Goal: Task Accomplishment & Management: Complete application form

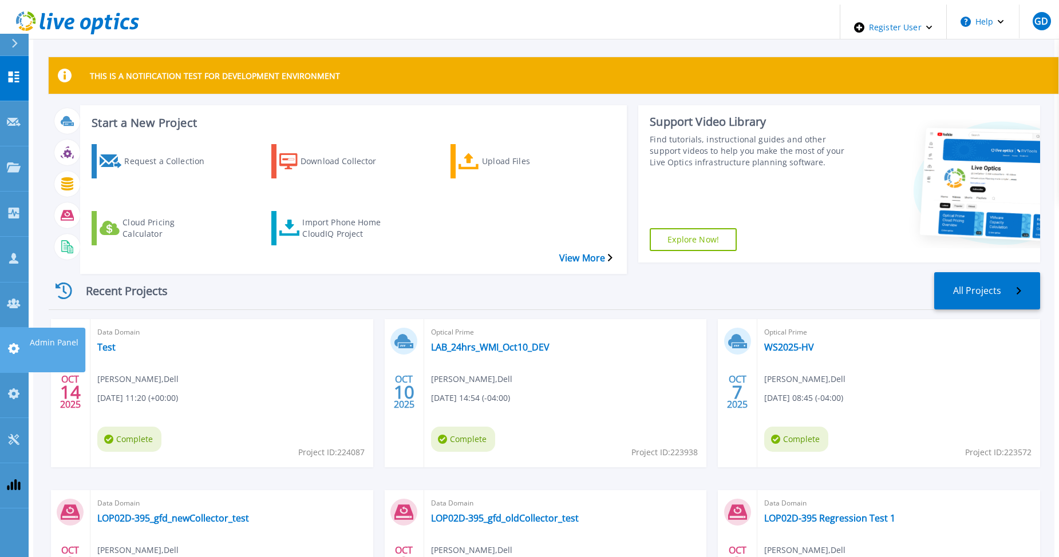
click at [15, 343] on icon at bounding box center [13, 348] width 11 height 11
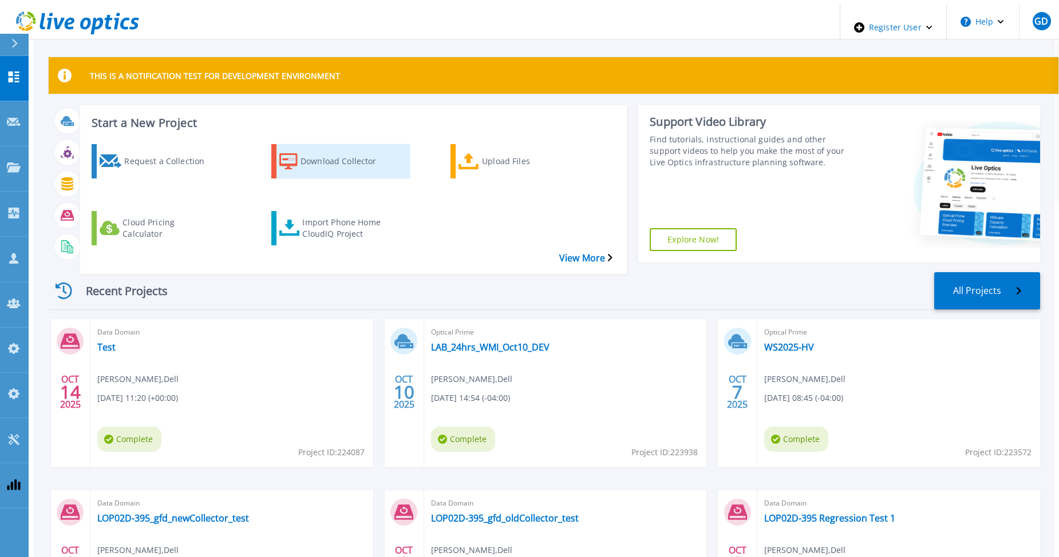
click at [332, 153] on div "Download Collector" at bounding box center [346, 161] width 92 height 29
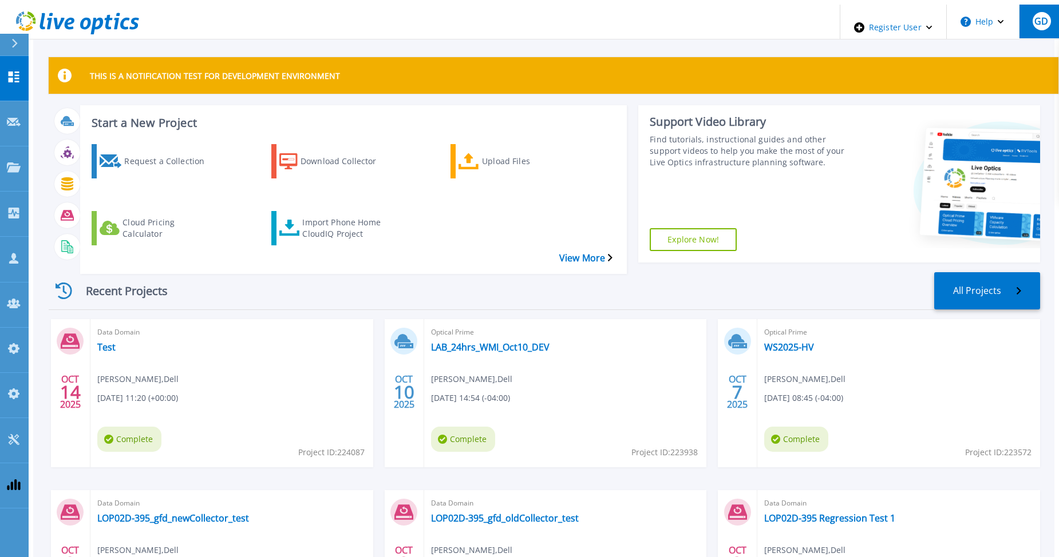
click at [1033, 26] on button "GD" at bounding box center [1041, 22] width 45 height 34
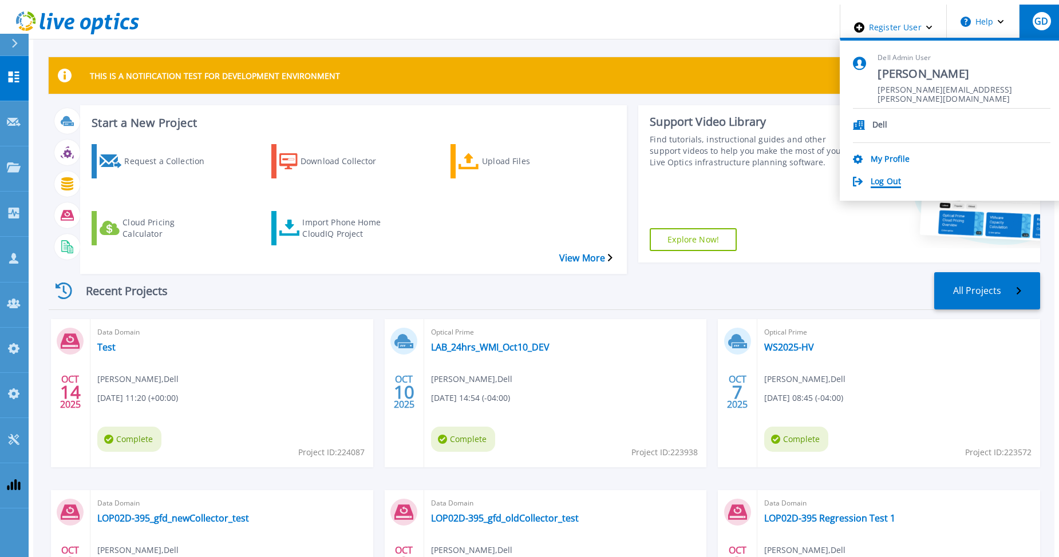
click at [900, 179] on link "Log Out" at bounding box center [885, 182] width 30 height 11
click at [901, 177] on link "Log Out" at bounding box center [885, 182] width 30 height 11
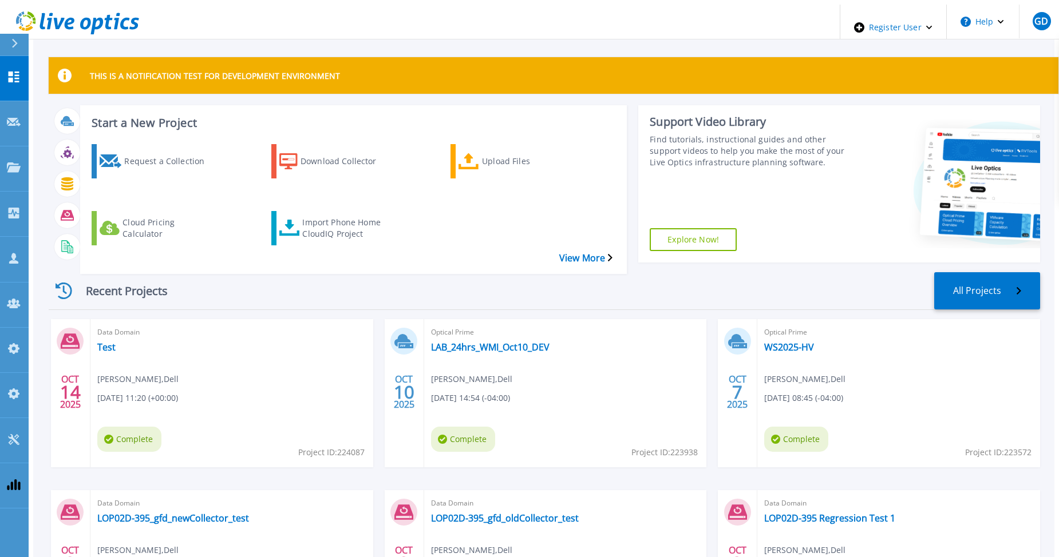
click at [526, 272] on div "Recent Projects All Projects" at bounding box center [544, 291] width 991 height 38
click at [308, 214] on div "Import Phone Home CloudIQ Project" at bounding box center [348, 228] width 92 height 29
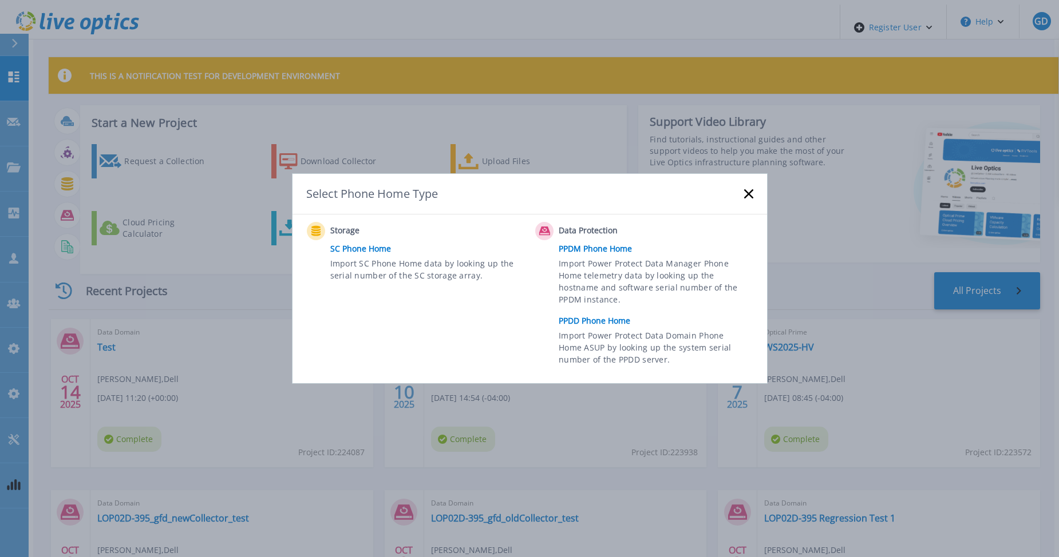
click at [598, 318] on link "PPDD Phone Home" at bounding box center [659, 320] width 200 height 17
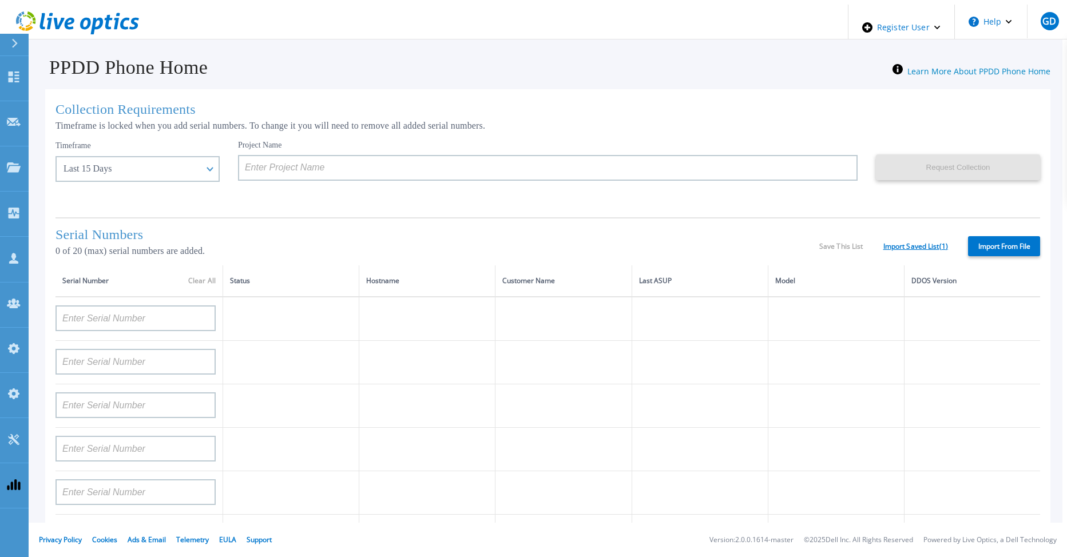
click at [913, 244] on link "Import Saved List ( 1 )" at bounding box center [916, 247] width 65 height 8
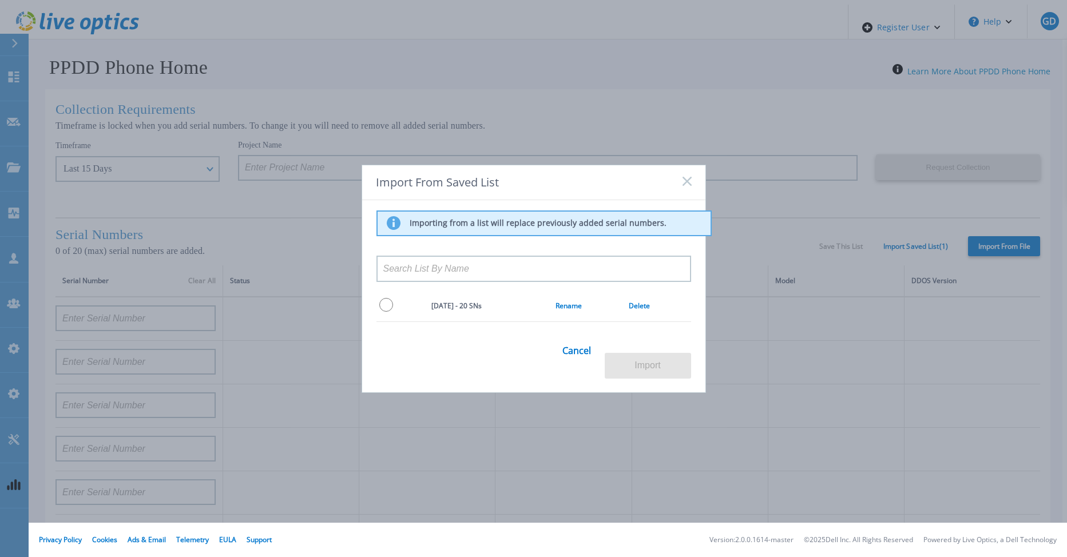
click at [373, 308] on div "Importing from a list will replace previously added serial numbers. [DATE] - 20…" at bounding box center [533, 289] width 343 height 179
click at [381, 310] on input "radio" at bounding box center [386, 305] width 14 height 14
radio input "true"
click at [658, 358] on button "Import" at bounding box center [648, 366] width 86 height 26
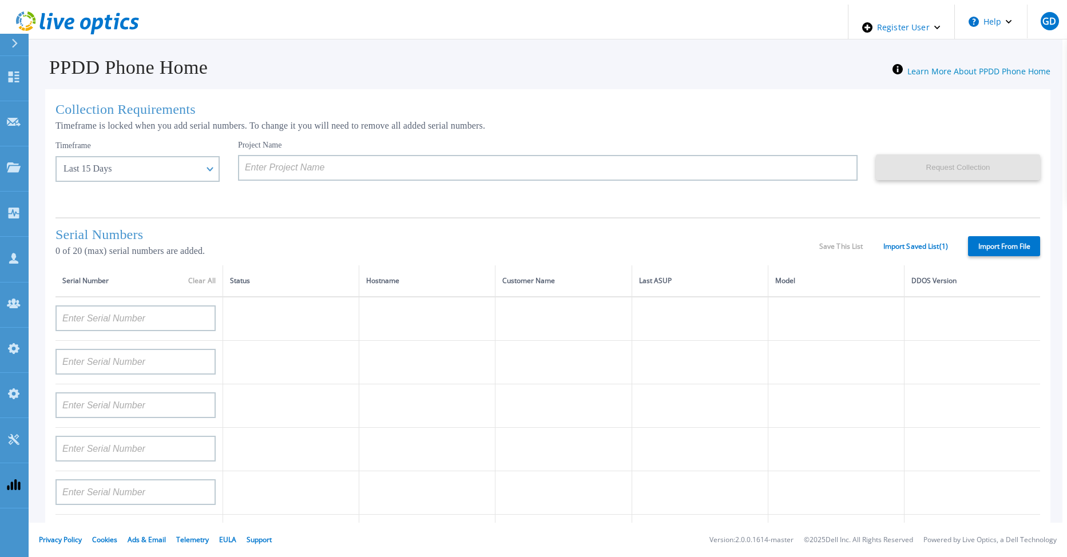
type input "APX00232004278"
type input "TF3J4180100097"
type input "DE404211748719"
type input "APM00181610916"
type input "APM00223204559"
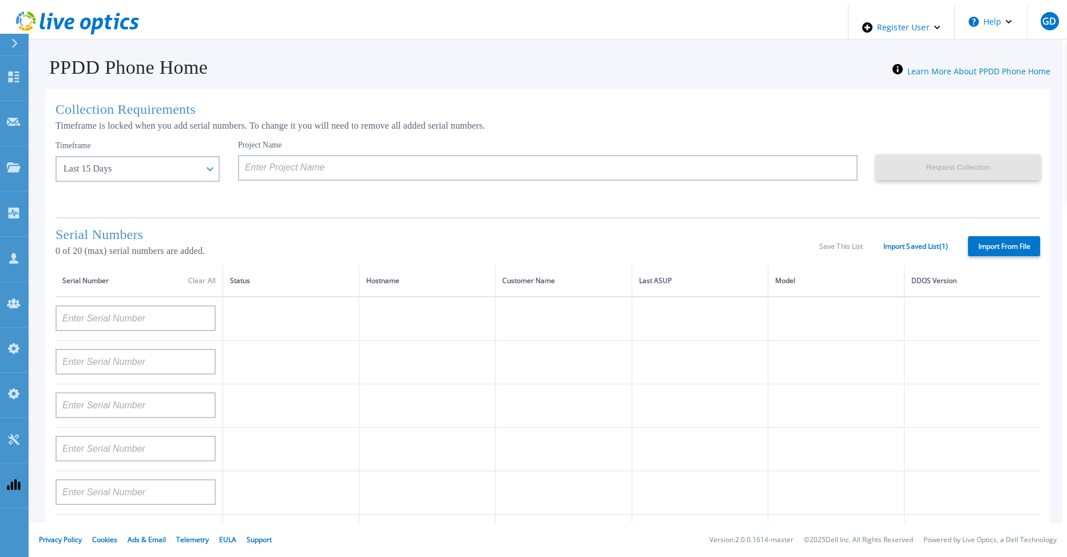
type input "APM00181623902"
type input "APM00213408994"
type input "CKM00192200744"
type input "APX00241704861"
type input "APM00214907936"
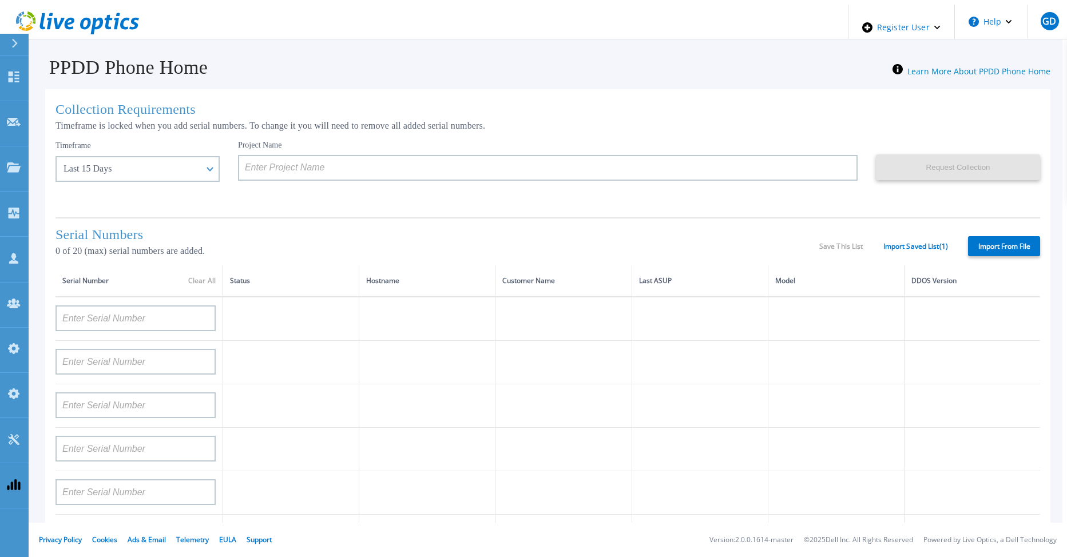
type input "CKM00193701478"
type input "CKM00184602619"
type input "APM00203219154"
type input "APM00212026970"
type input "APX00221800030"
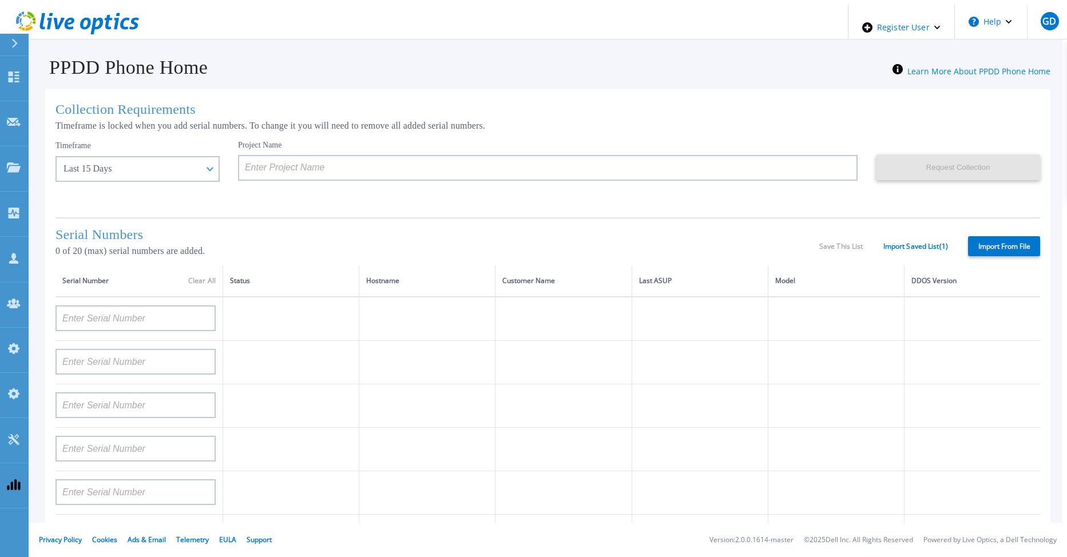
type input "APM00211507774"
type input "APM00212712898"
type input "APM00184715882"
type input "APM00211204803"
type input "APM00212026971"
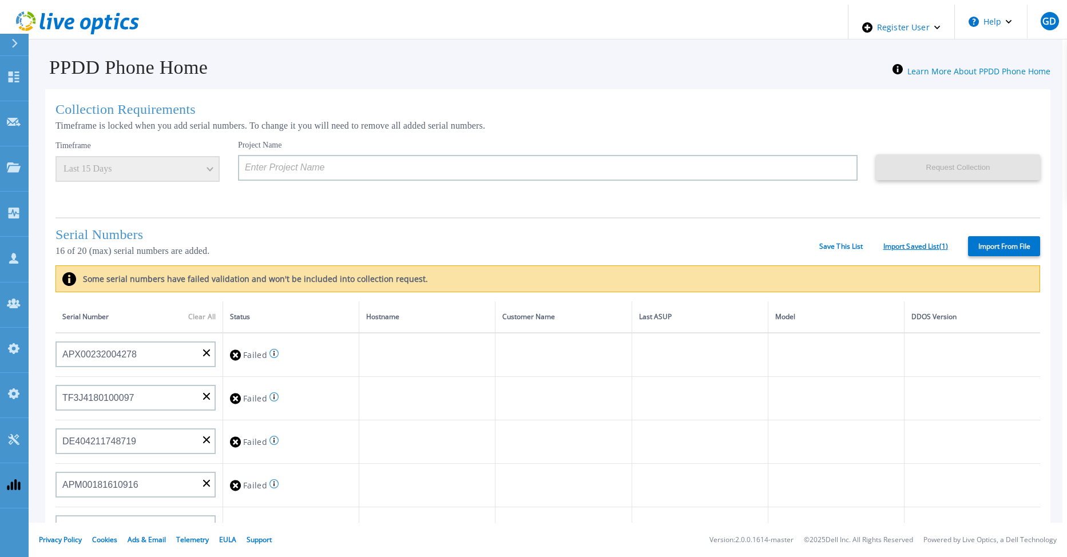
click at [926, 243] on link "Import Saved List ( 1 )" at bounding box center [916, 247] width 65 height 8
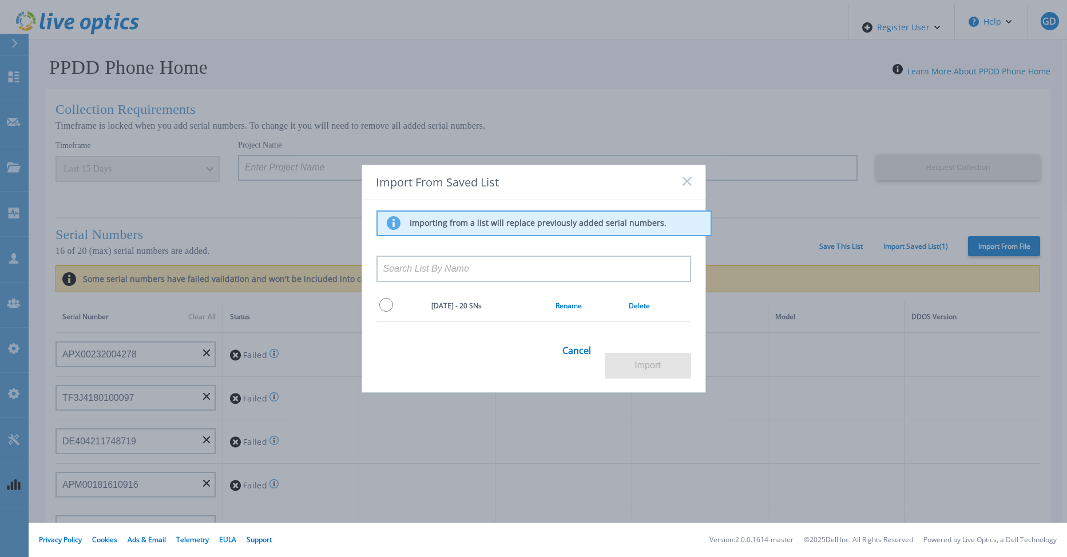
click at [379, 312] on input "radio" at bounding box center [386, 305] width 14 height 14
radio input "true"
click at [669, 362] on button "Import" at bounding box center [648, 366] width 86 height 26
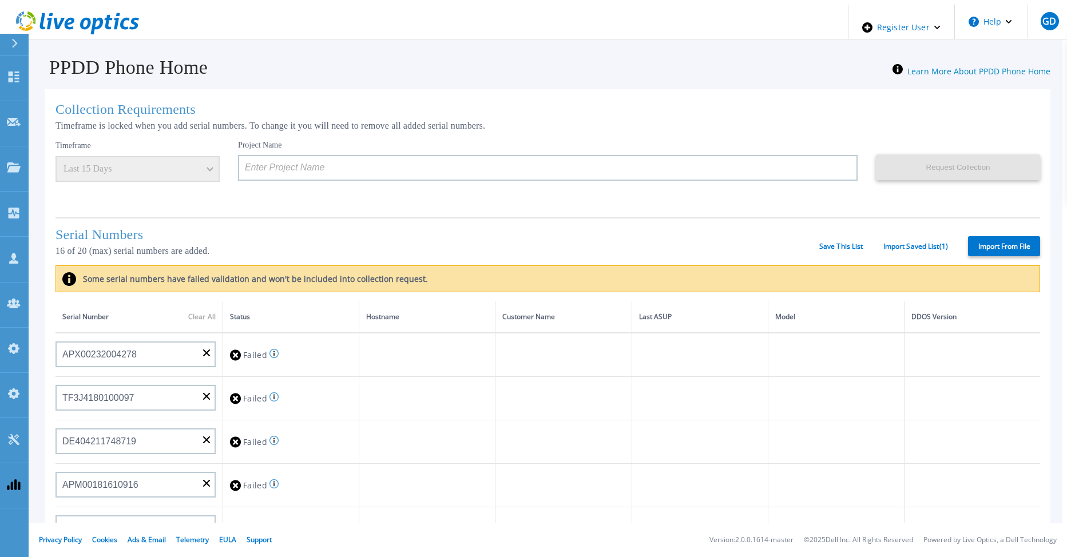
type input "APX00232004278"
type input "TF3J4180100097"
type input "DE404211748719"
type input "APM00181610916"
type input "APM00223204559"
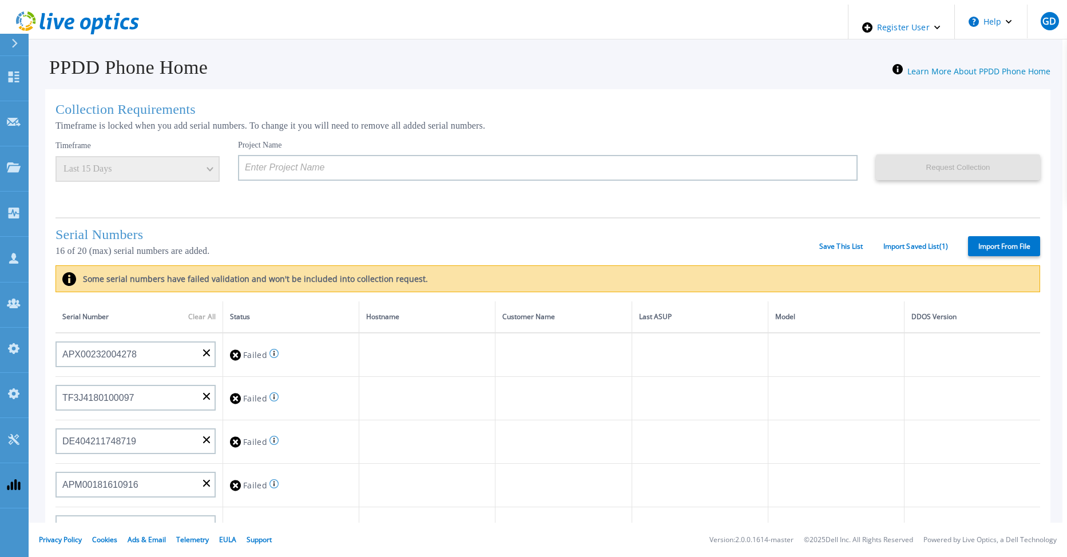
type input "APM00181623902"
type input "APM00213408994"
type input "CKM00192200744"
type input "APX00241704861"
type input "APM00214907936"
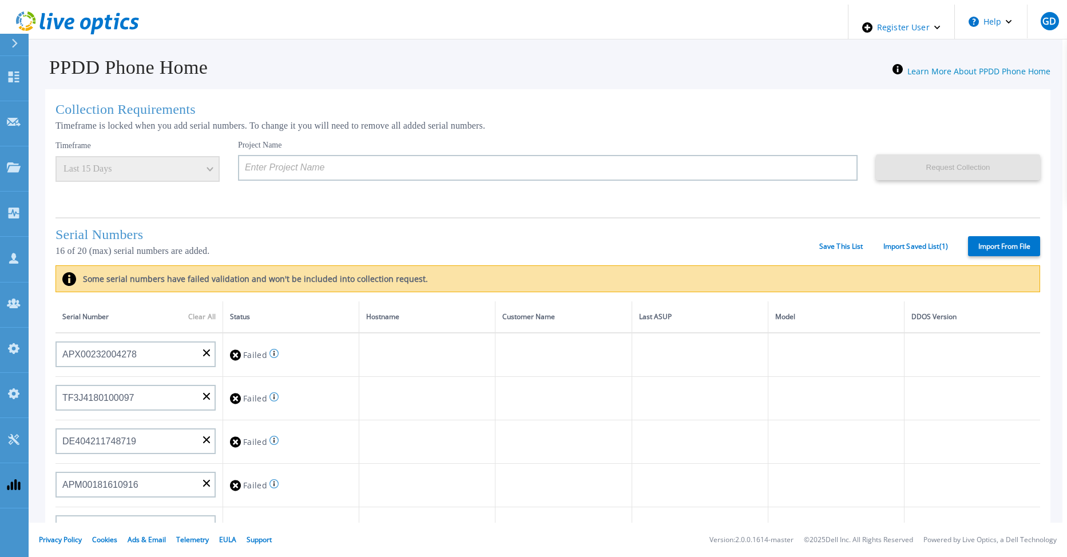
type input "CKM00193701478"
type input "CKM00184602619"
type input "APM00203219154"
type input "APM00212026970"
type input "APX00221800030"
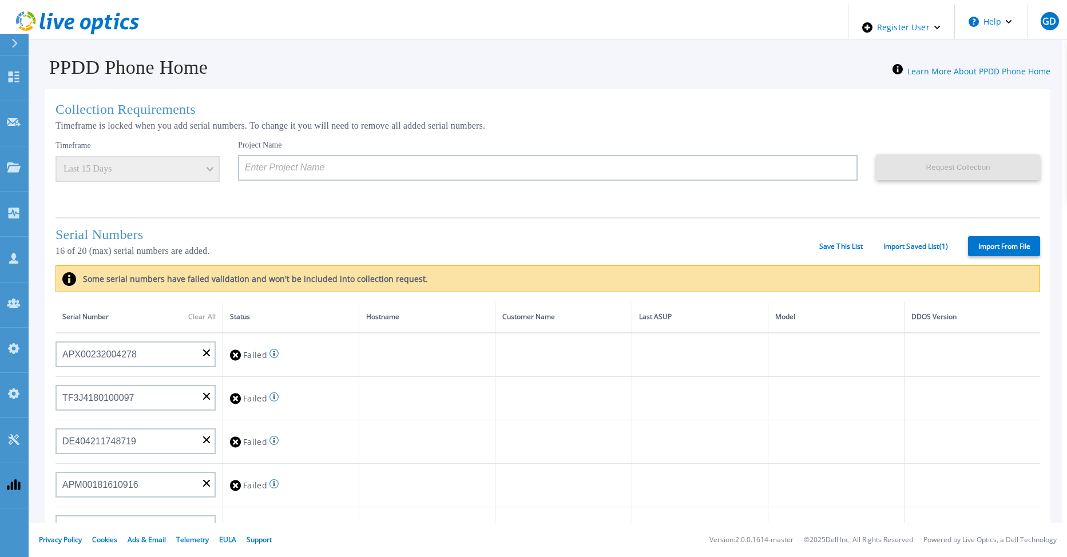
type input "APM00211507774"
type input "APM00212712898"
type input "APM00184715882"
type input "APM00211204803"
type input "APM00212026971"
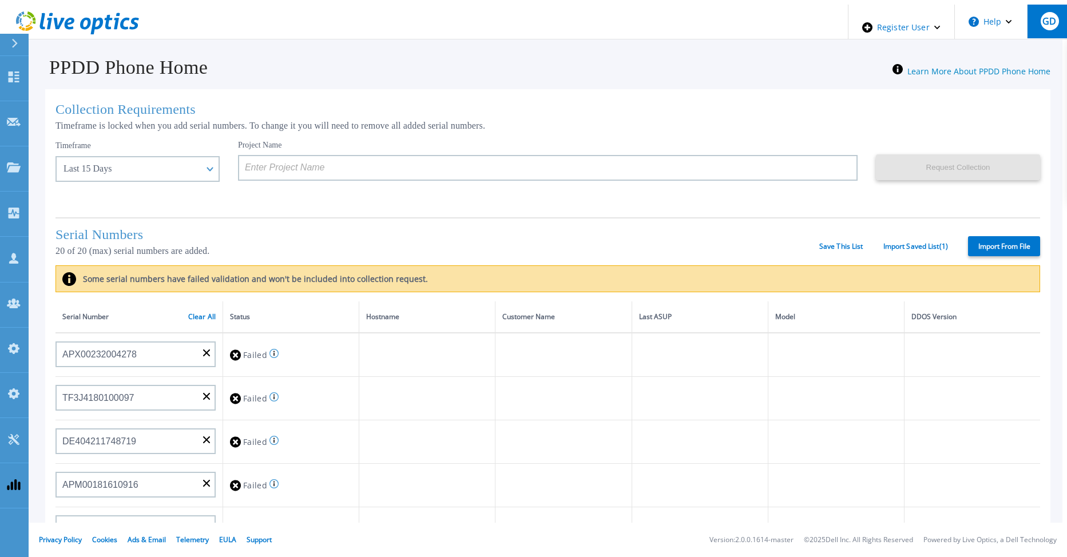
click at [1050, 17] on span "GD" at bounding box center [1050, 21] width 14 height 9
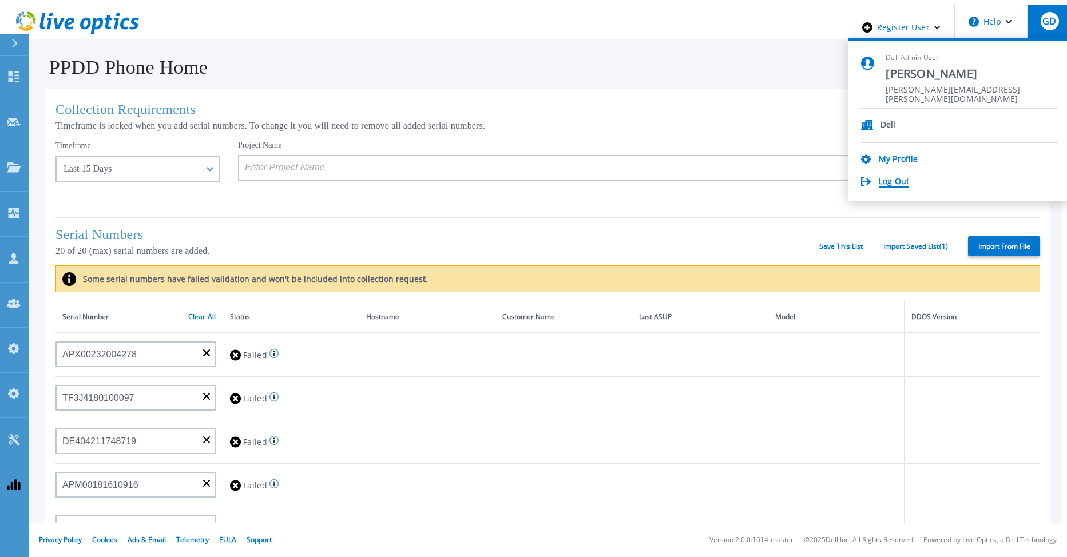
click at [909, 177] on link "Log Out" at bounding box center [894, 182] width 30 height 11
